Goal: Task Accomplishment & Management: Complete application form

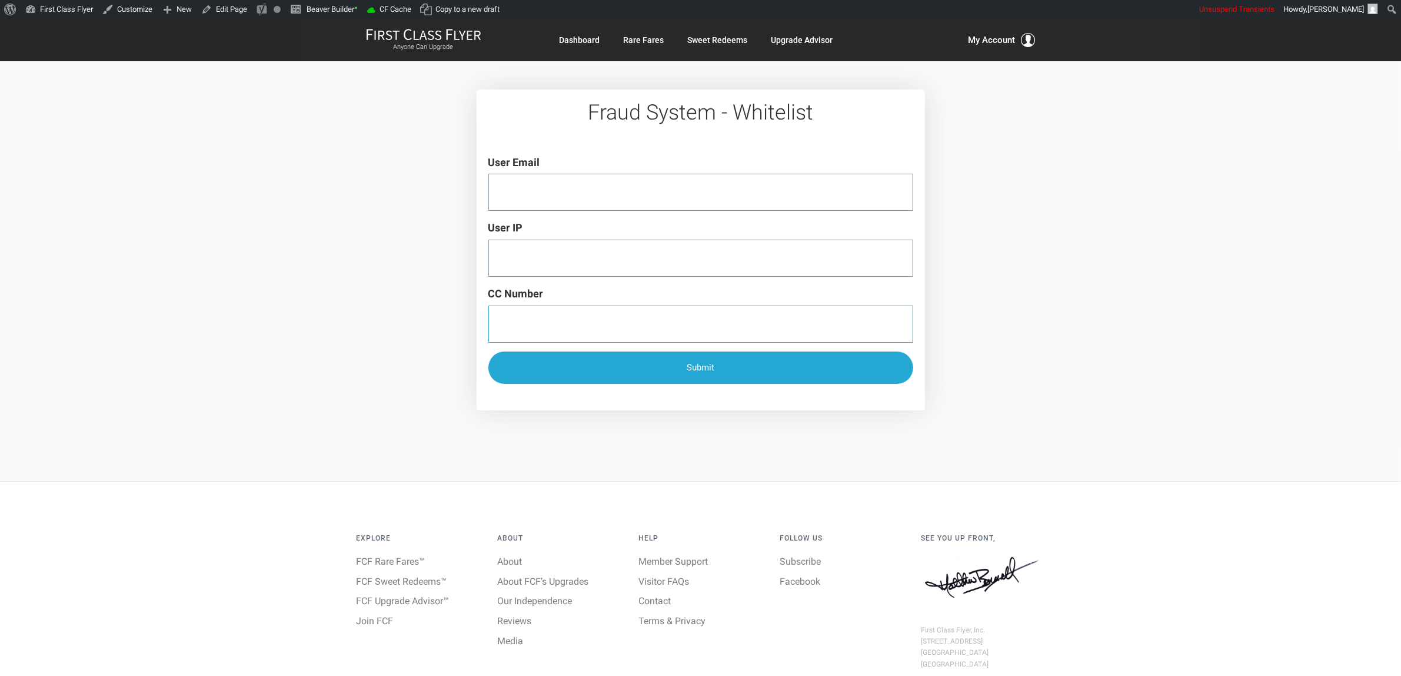
click at [549, 320] on input "CC Number" at bounding box center [700, 323] width 425 height 37
click at [580, 324] on input "CC Number" at bounding box center [700, 323] width 425 height 37
drag, startPoint x: 524, startPoint y: 225, endPoint x: 514, endPoint y: 224, distance: 10.1
click at [514, 224] on div "User IP" at bounding box center [700, 248] width 425 height 57
click at [1073, 253] on div "Fraud System - Whitelist Name User Email User IP CC Number Submit" at bounding box center [700, 250] width 1401 height 462
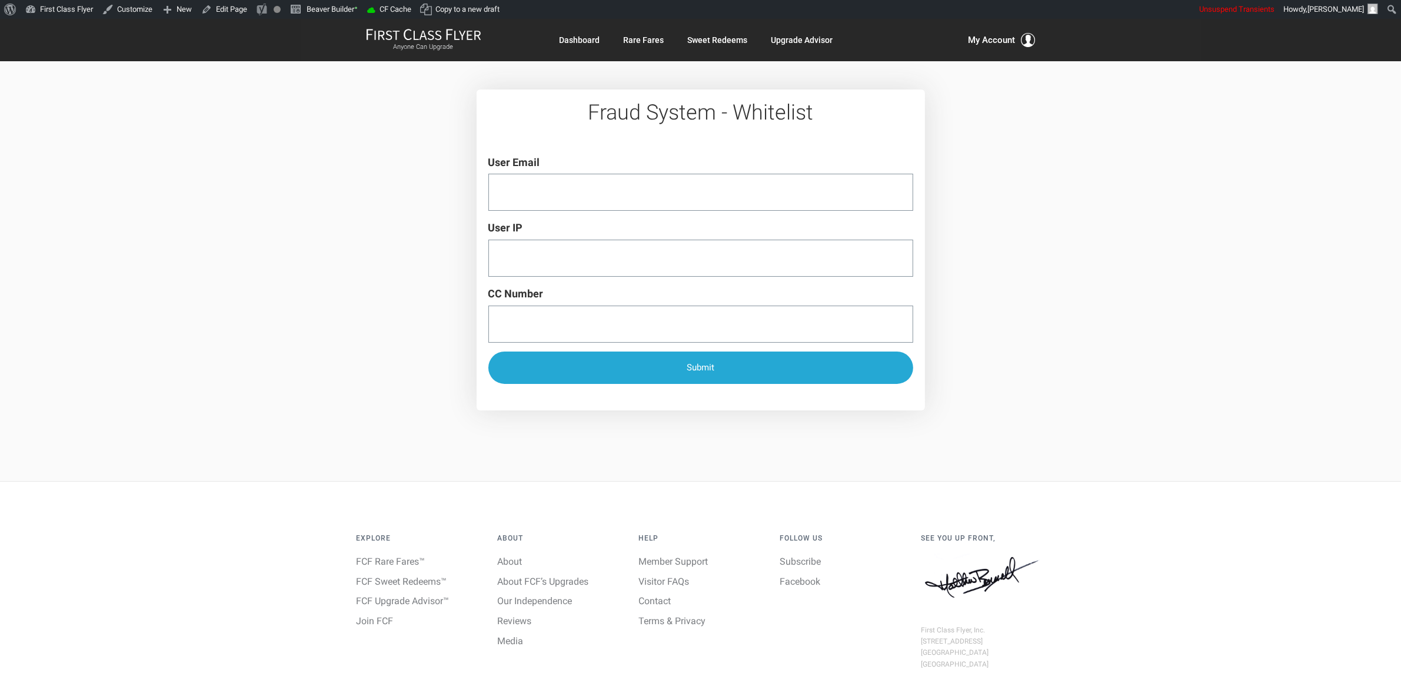
click at [684, 171] on div "User Email" at bounding box center [700, 182] width 425 height 57
click at [669, 187] on input "User Email" at bounding box center [700, 192] width 425 height 37
click at [649, 262] on input "User IP" at bounding box center [700, 258] width 425 height 37
click at [528, 224] on div "User IP" at bounding box center [700, 248] width 425 height 57
click at [562, 335] on input "CC Number" at bounding box center [700, 323] width 425 height 37
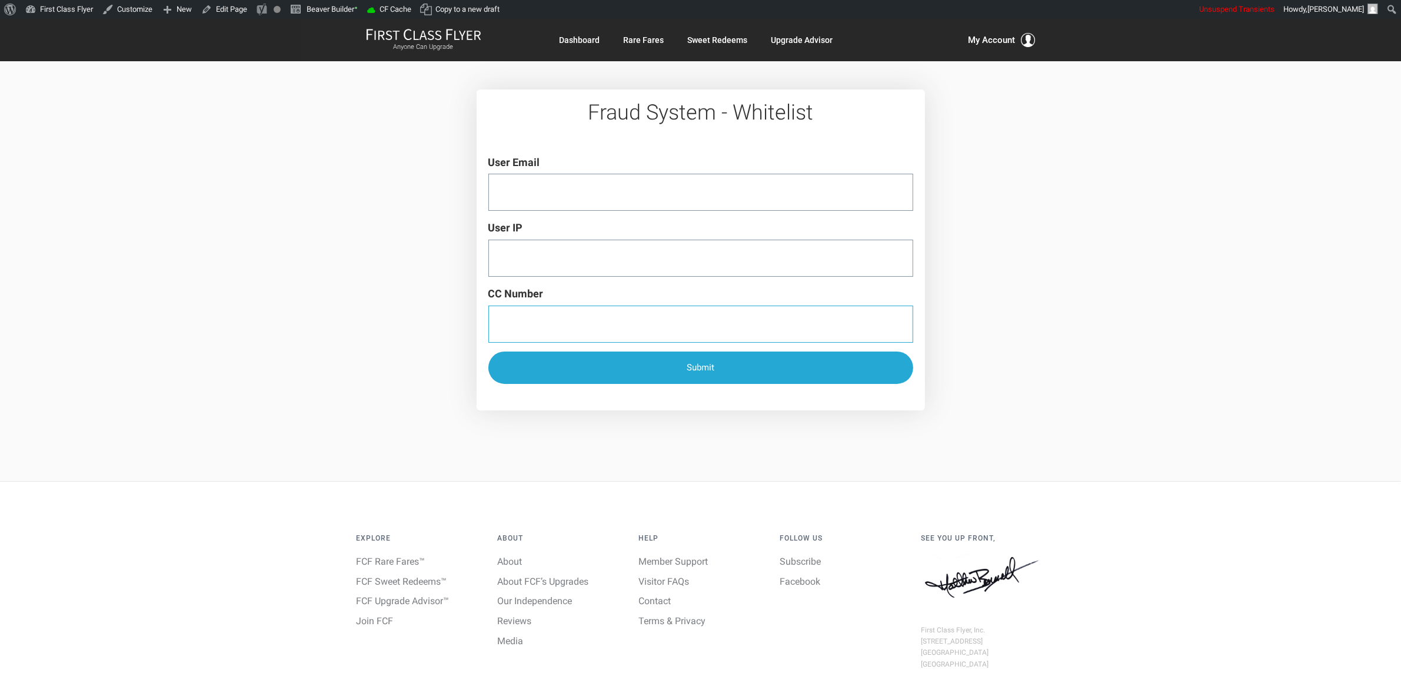
click at [562, 335] on input "CC Number" at bounding box center [700, 323] width 425 height 37
click at [581, 327] on input "CC Number" at bounding box center [700, 323] width 425 height 37
click at [730, 188] on input "User Email" at bounding box center [700, 192] width 425 height 37
paste input "maxsinclair@me.com"
type input "maxsinclair@me.com"
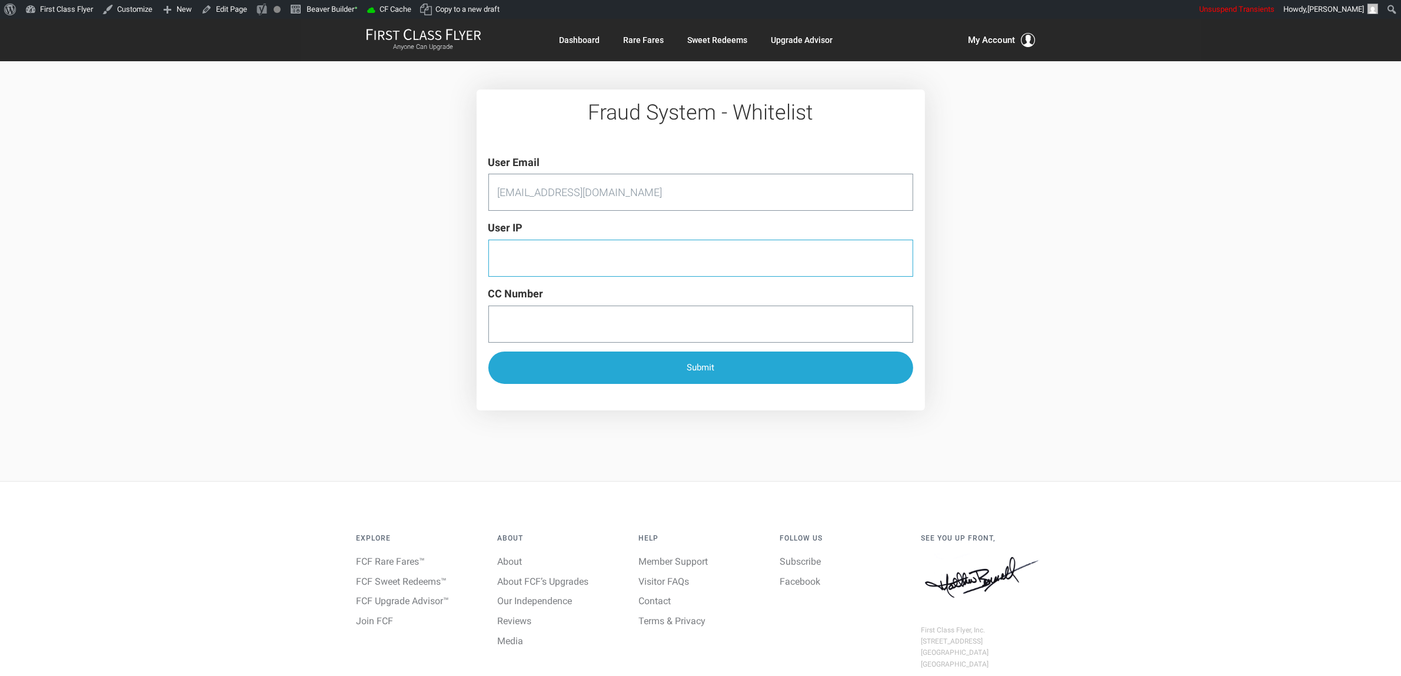
click at [664, 257] on input "User IP" at bounding box center [700, 258] width 425 height 37
click at [622, 248] on input "User IP" at bounding box center [700, 258] width 425 height 37
paste input "70.50.88.123"
type input "70.50.88.123"
click at [610, 330] on input "CC Number" at bounding box center [700, 323] width 425 height 37
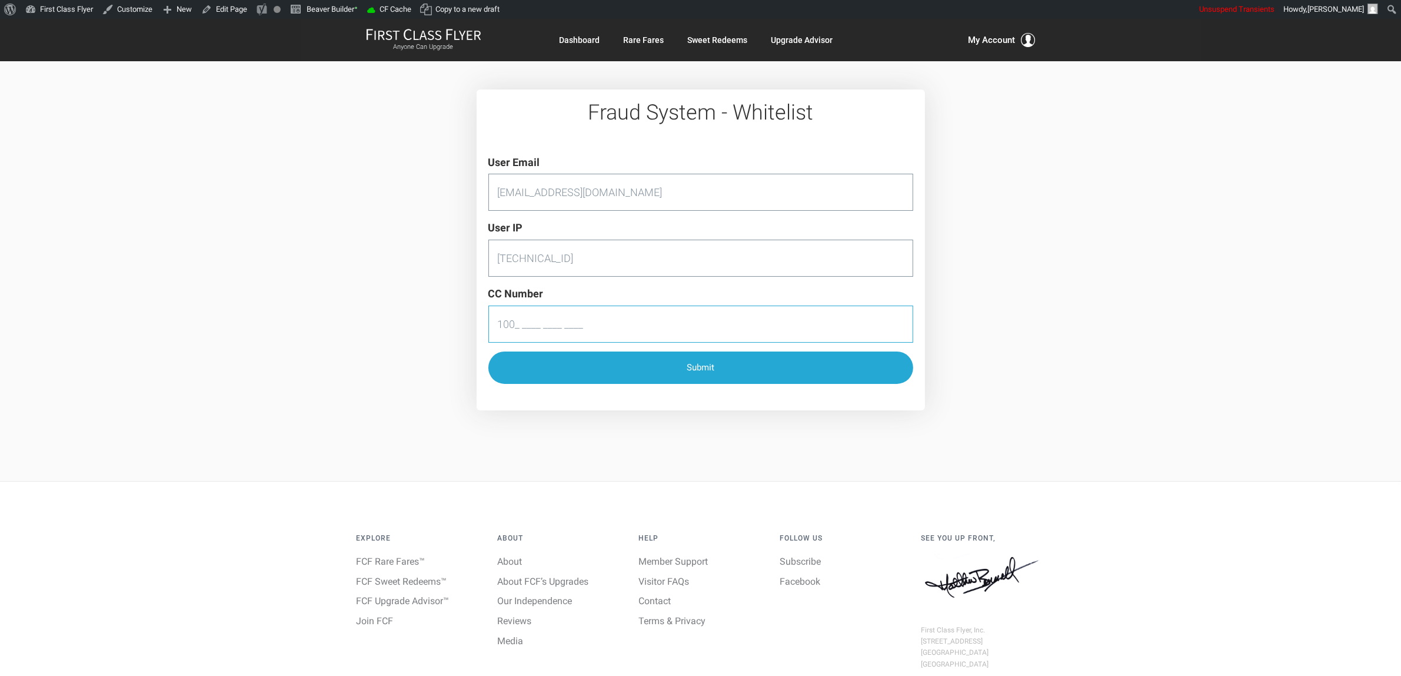
type input "1009 ____ ____ ____"
click at [526, 322] on input "1009 ____ ____ ____" at bounding box center [700, 323] width 425 height 37
click at [507, 318] on input "1009 ____ ____ ____" at bounding box center [700, 323] width 425 height 37
drag, startPoint x: 528, startPoint y: 321, endPoint x: 457, endPoint y: 320, distance: 71.2
click at [457, 320] on div "Fraud System - Whitelist Web Site User Email maxsinclair@me.com User IP 70.50.8…" at bounding box center [700, 250] width 1401 height 462
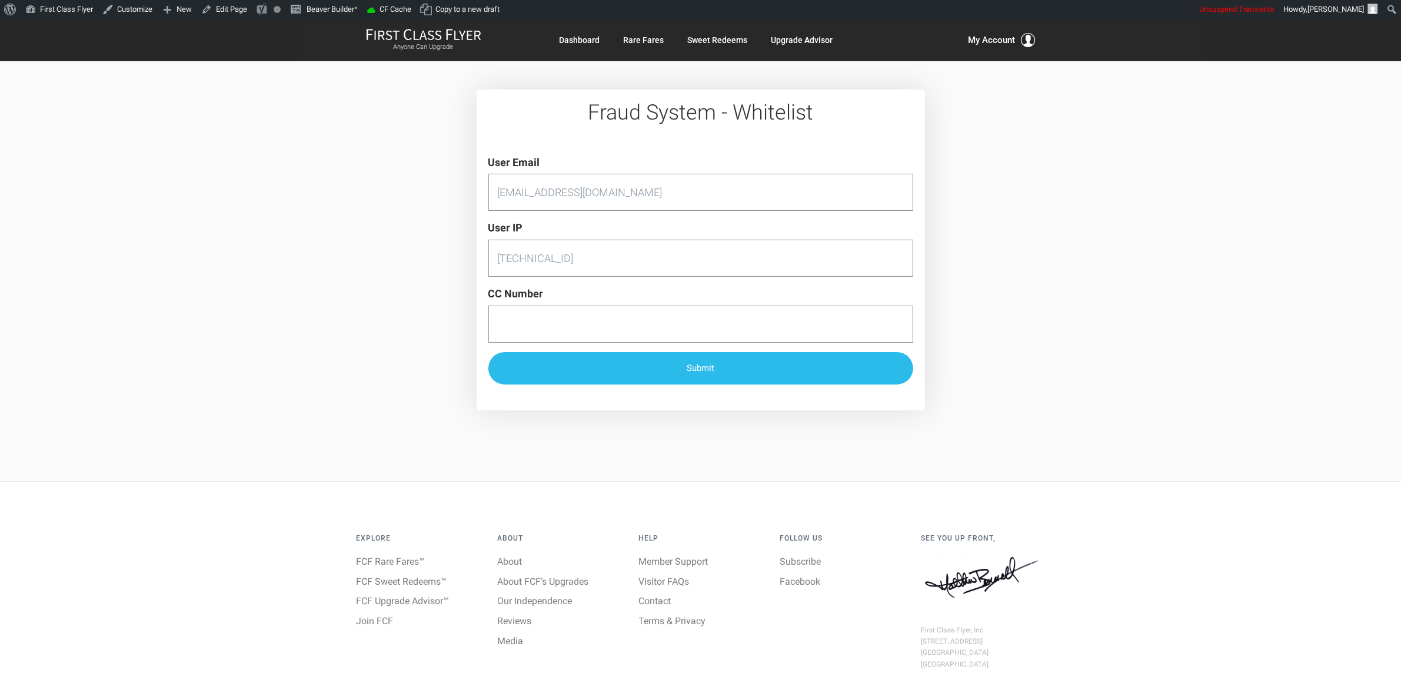
click at [737, 371] on button "Submit" at bounding box center [700, 368] width 425 height 32
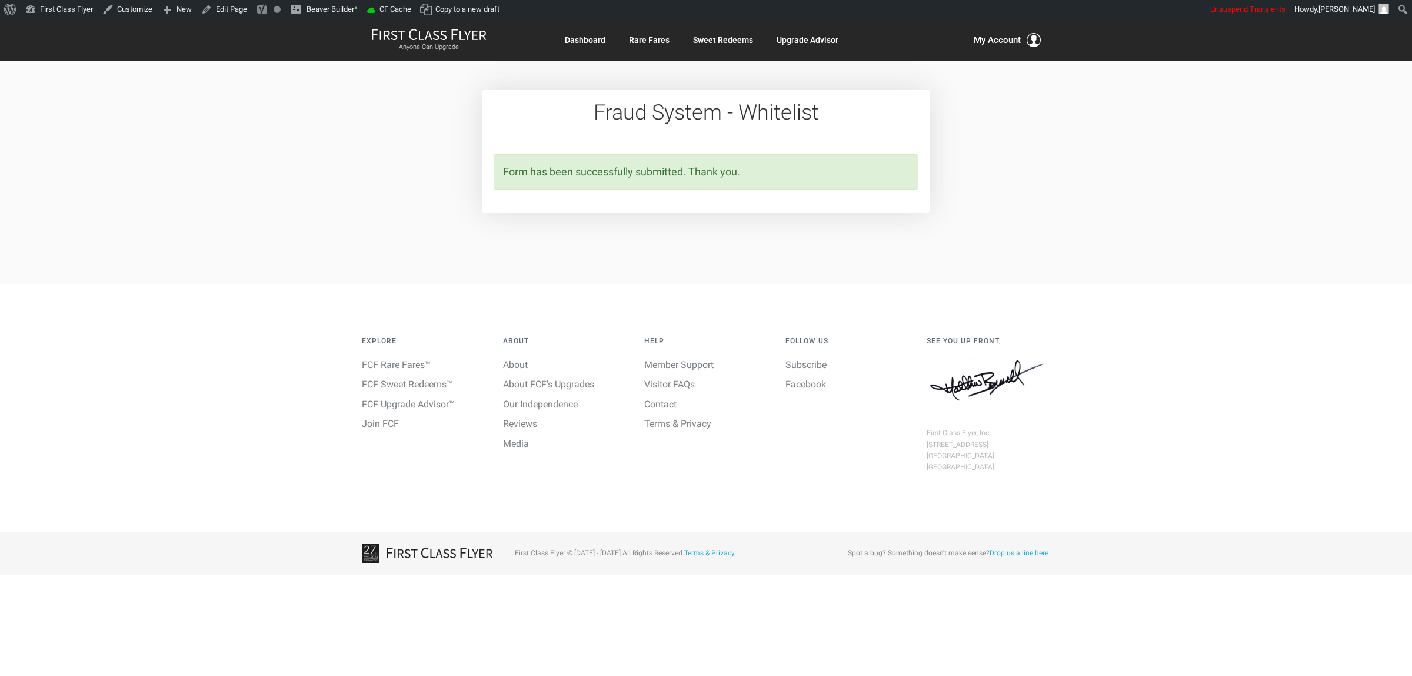
click at [833, 159] on div "Form has been successfully submitted. Thank you." at bounding box center [706, 172] width 425 height 36
